Goal: Information Seeking & Learning: Learn about a topic

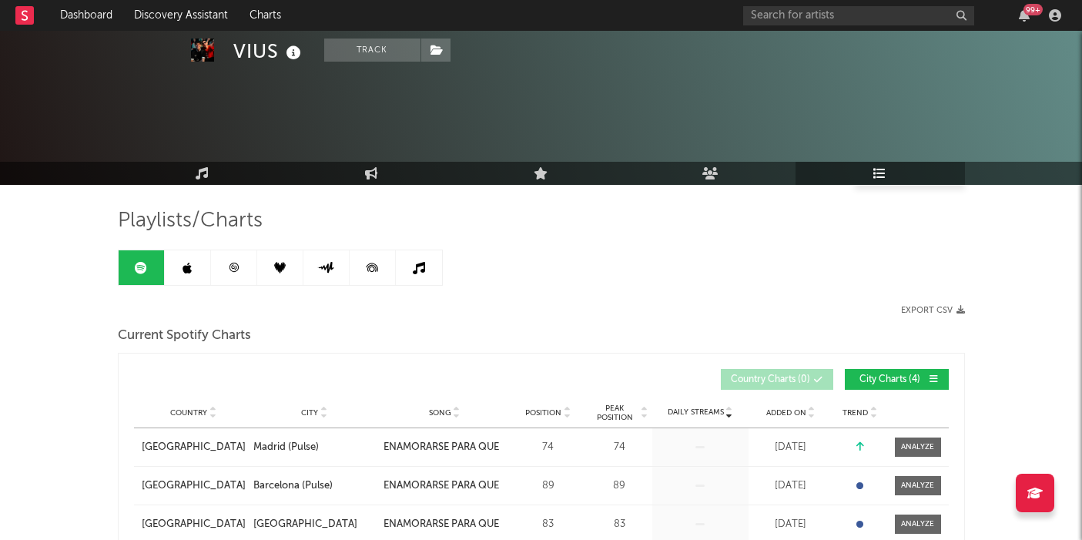
scroll to position [1630, 0]
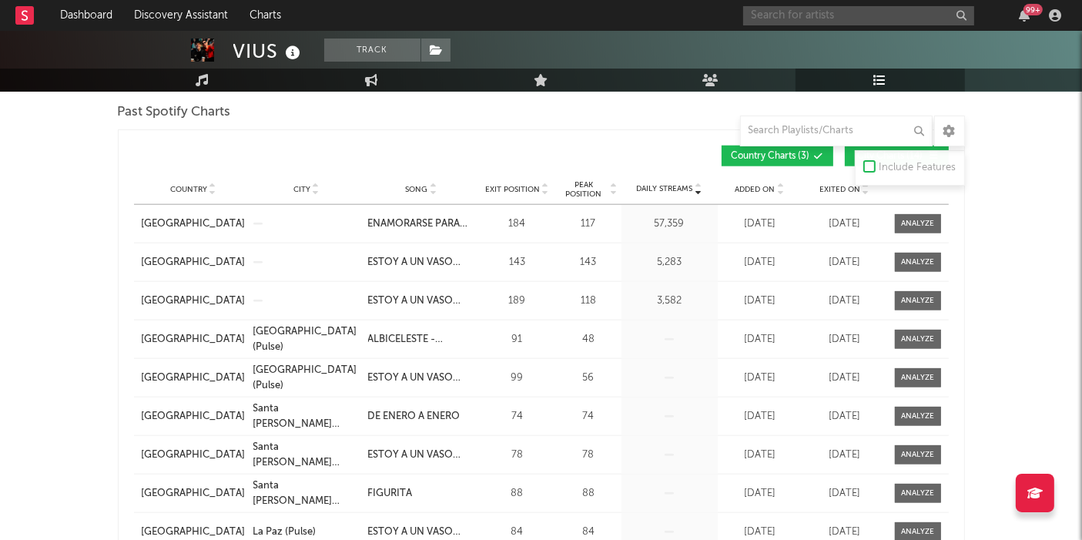
click at [761, 10] on input "text" at bounding box center [858, 15] width 231 height 19
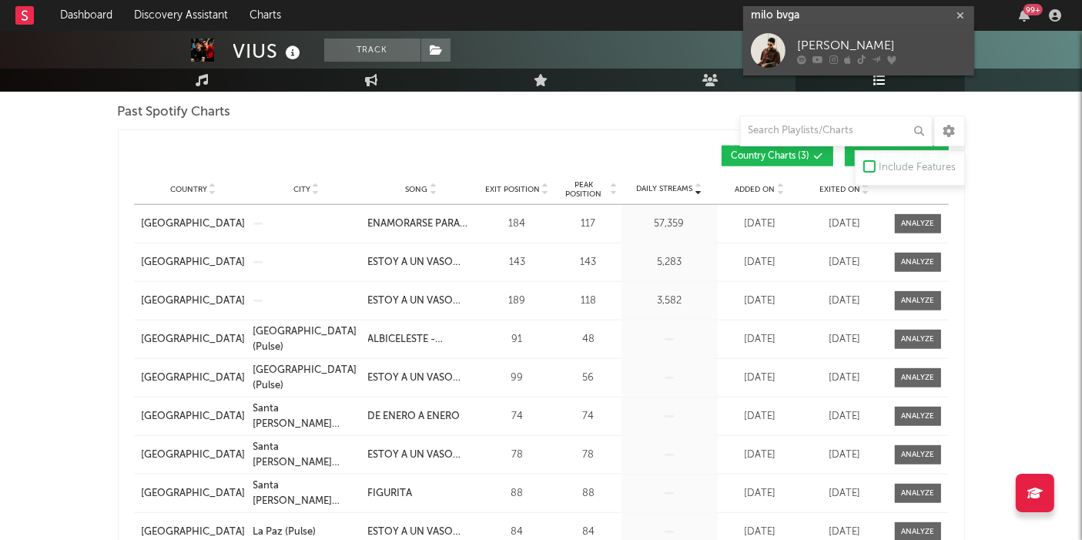
type input "milo bvga"
click at [868, 34] on link "[PERSON_NAME]" at bounding box center [858, 50] width 231 height 50
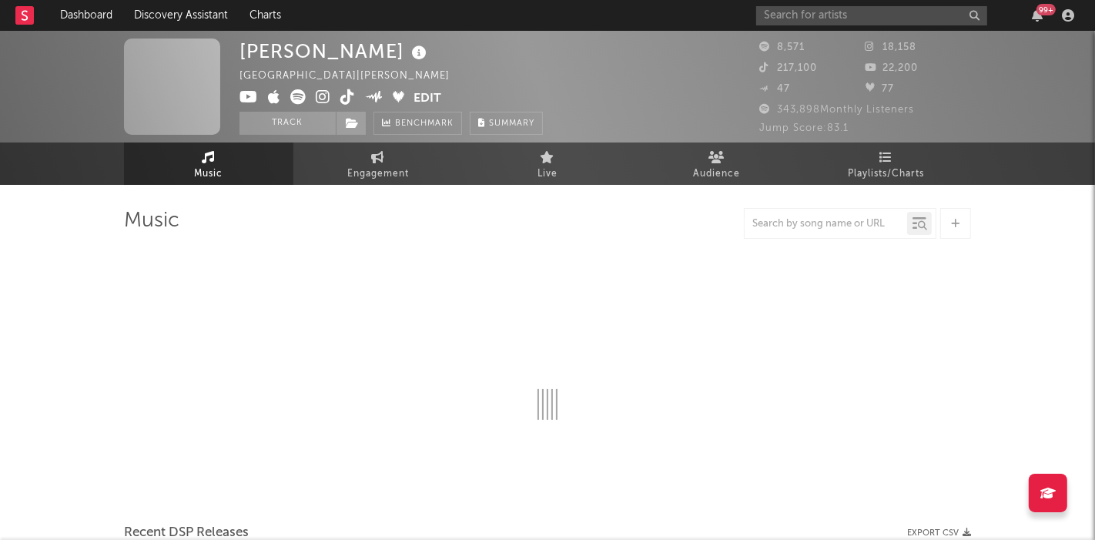
select select "6m"
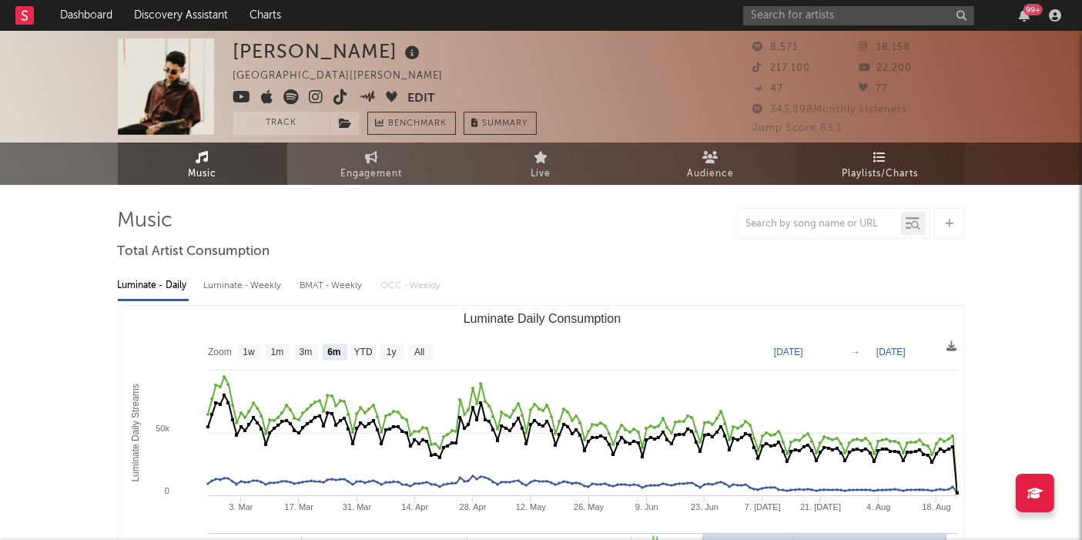
click at [885, 151] on icon at bounding box center [879, 157] width 13 height 12
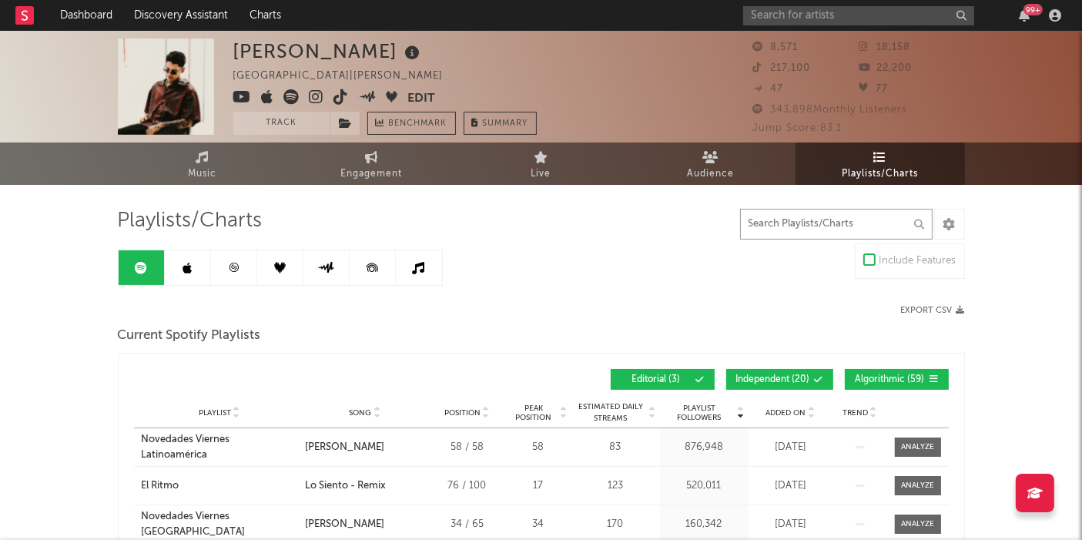
click at [794, 225] on input "text" at bounding box center [836, 224] width 192 height 31
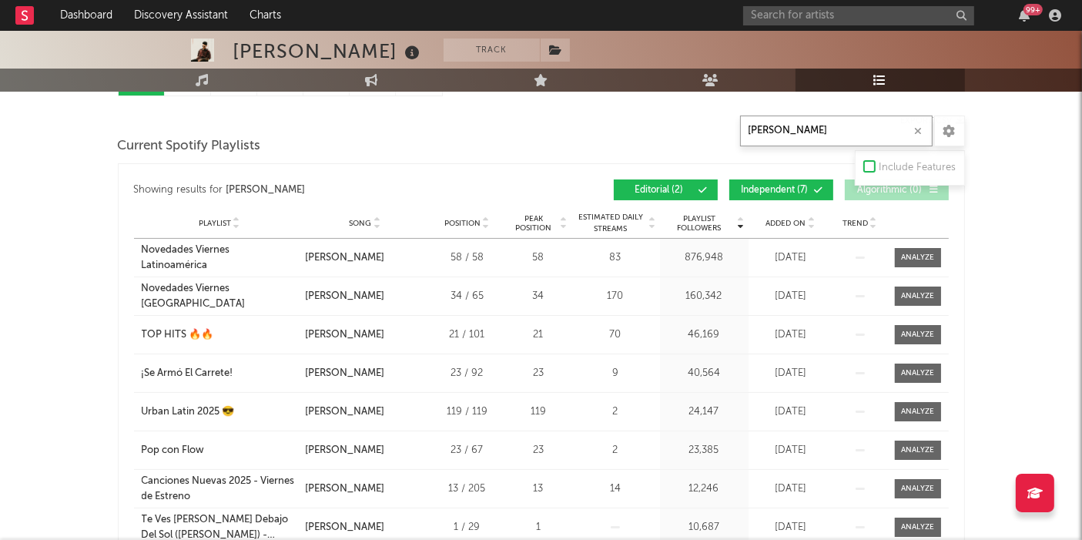
scroll to position [189, 0]
type input "[PERSON_NAME]"
click at [781, 192] on span "Independent ( 7 )" at bounding box center [774, 190] width 71 height 9
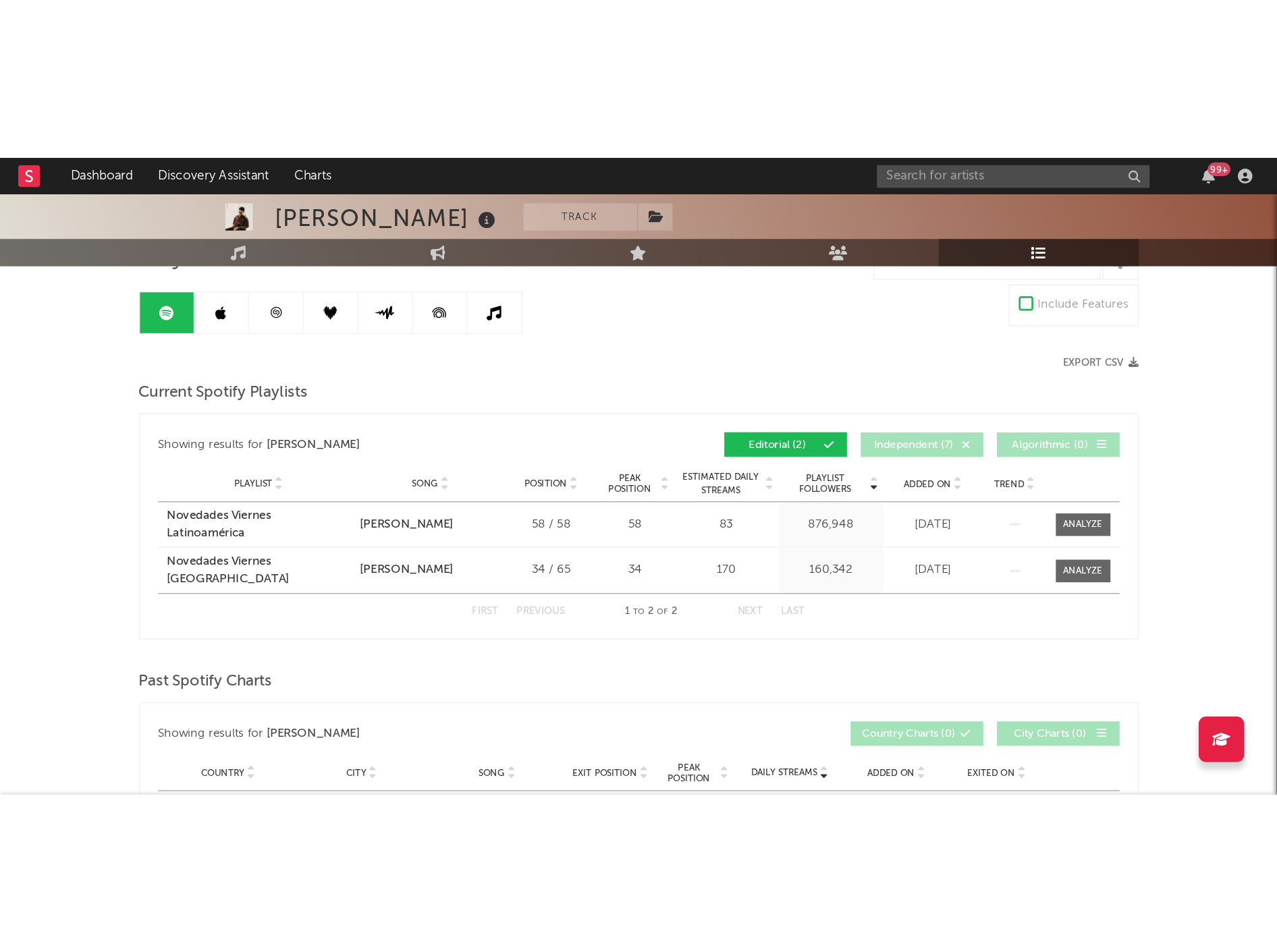
scroll to position [0, 0]
